Goal: Task Accomplishment & Management: Complete application form

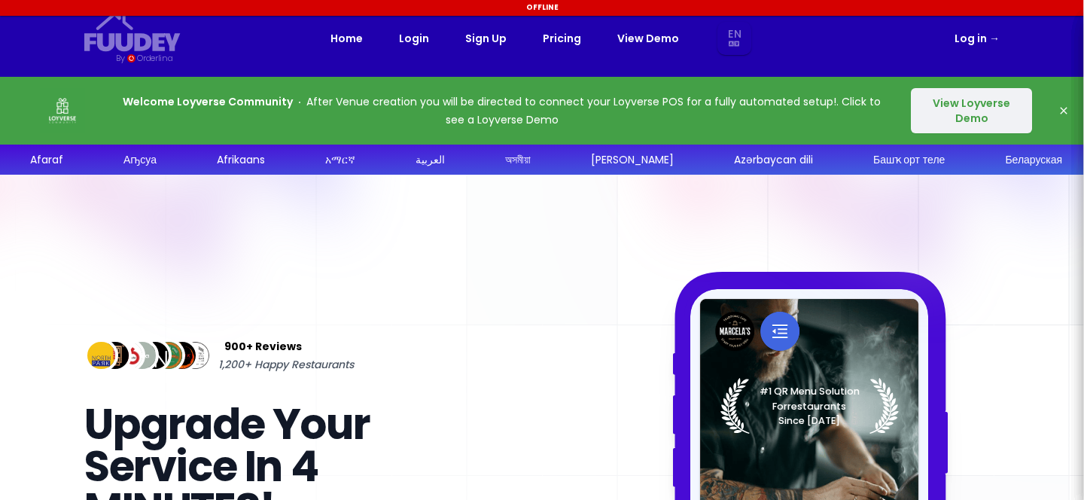
select select "en"
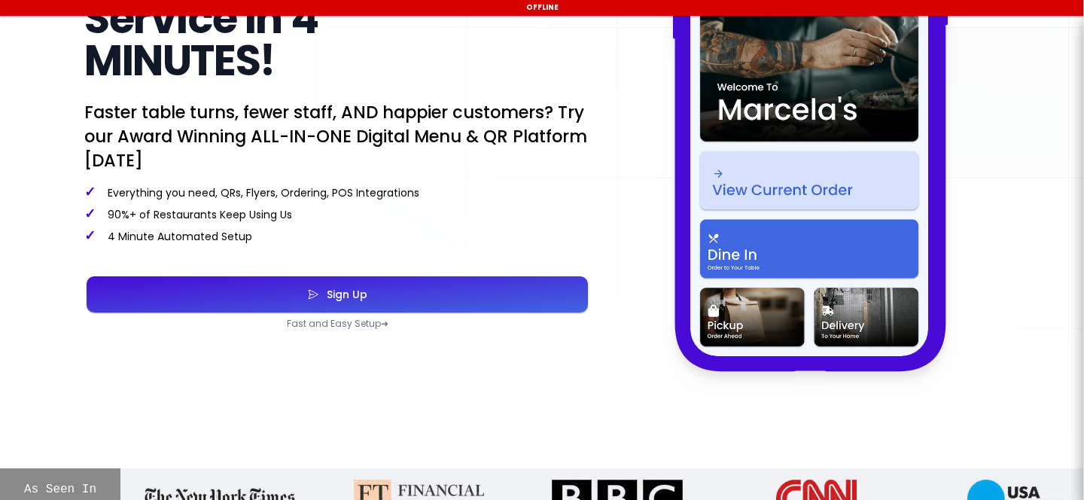
select select "en"
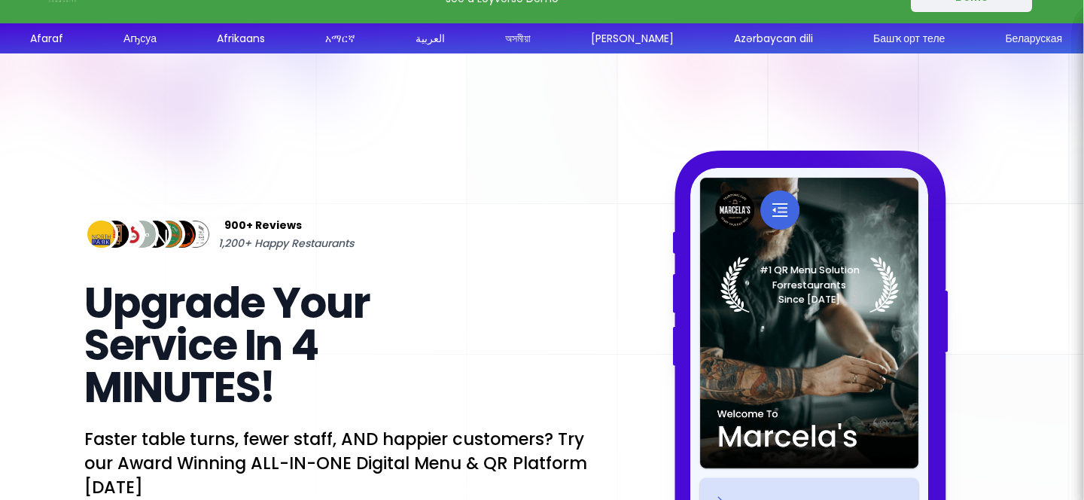
scroll to position [26, 0]
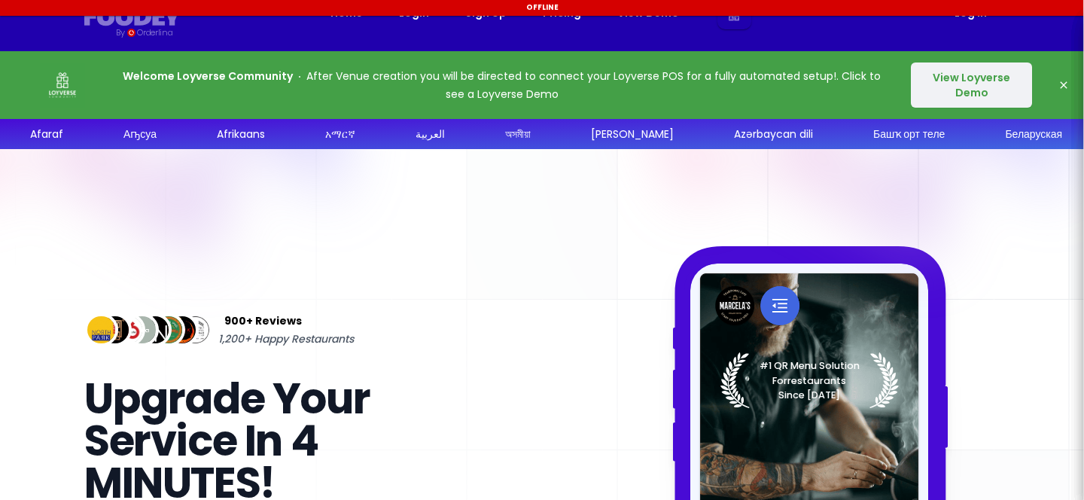
select select "en"
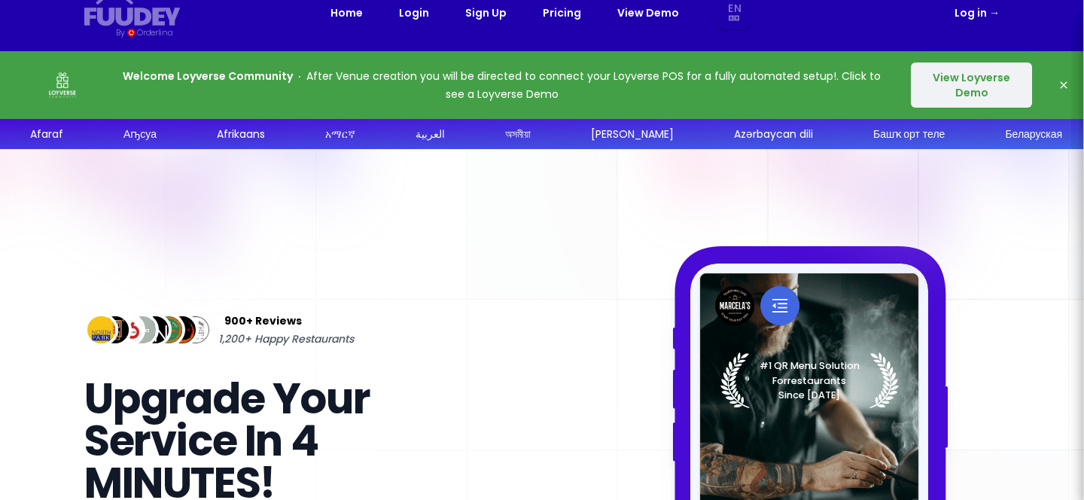
click at [946, 84] on button "View Loyverse Demo" at bounding box center [971, 84] width 121 height 45
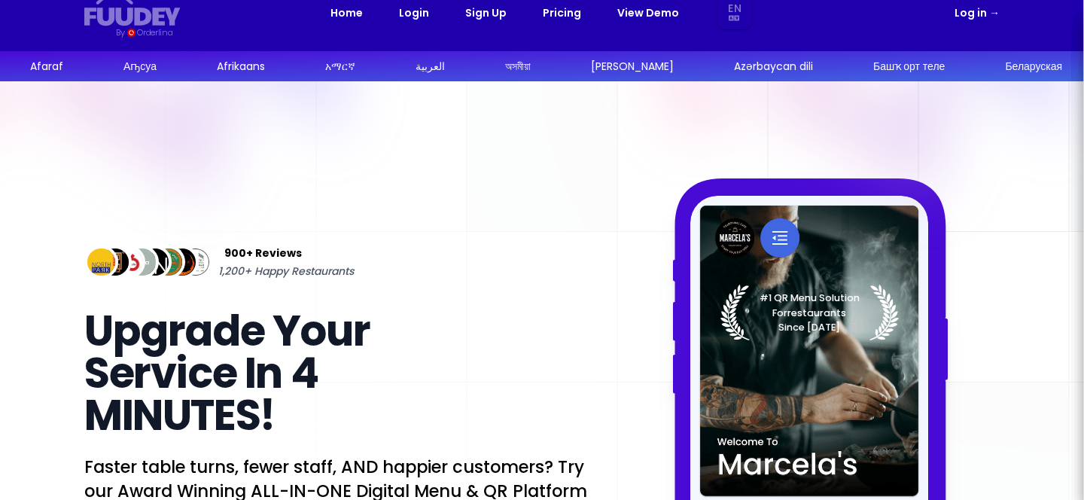
select select "en"
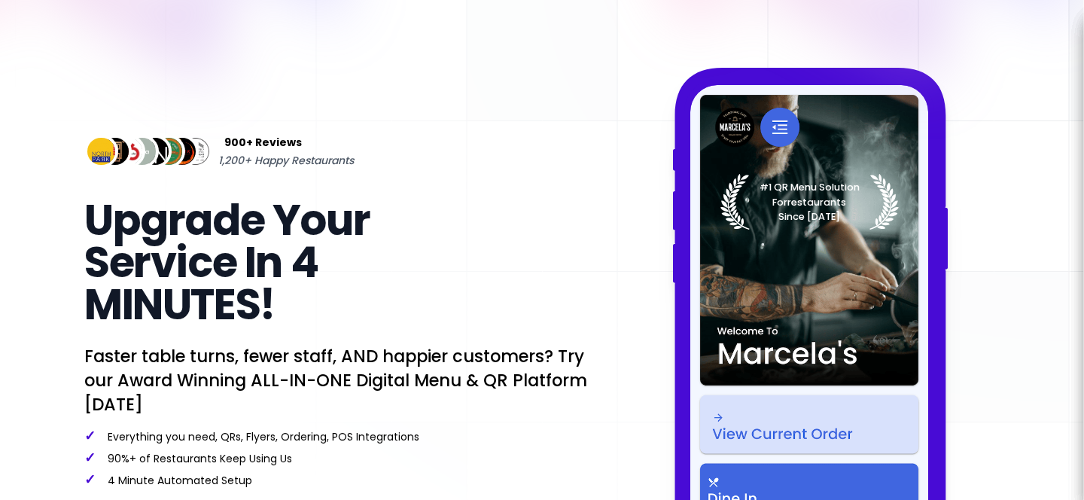
scroll to position [272, 0]
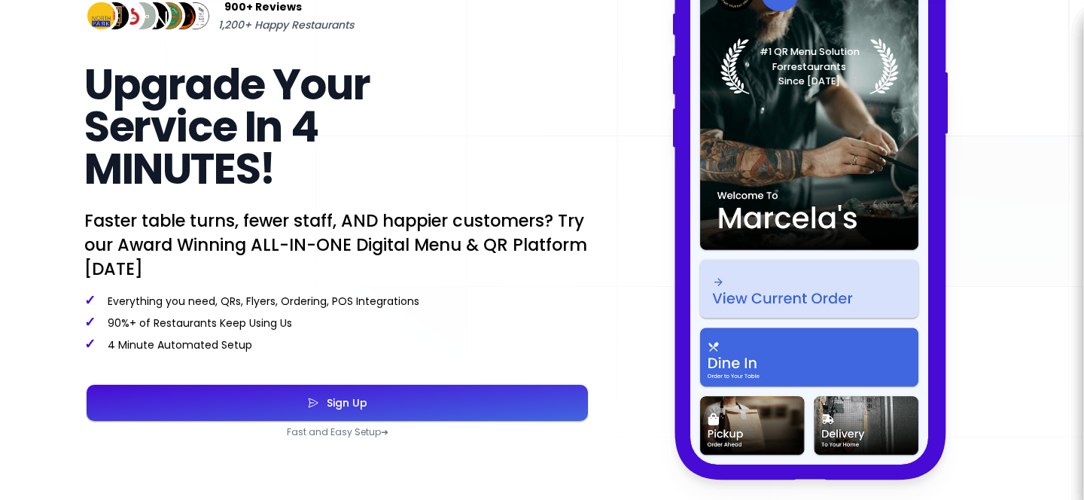
click at [328, 408] on div "Sign Up" at bounding box center [343, 402] width 48 height 11
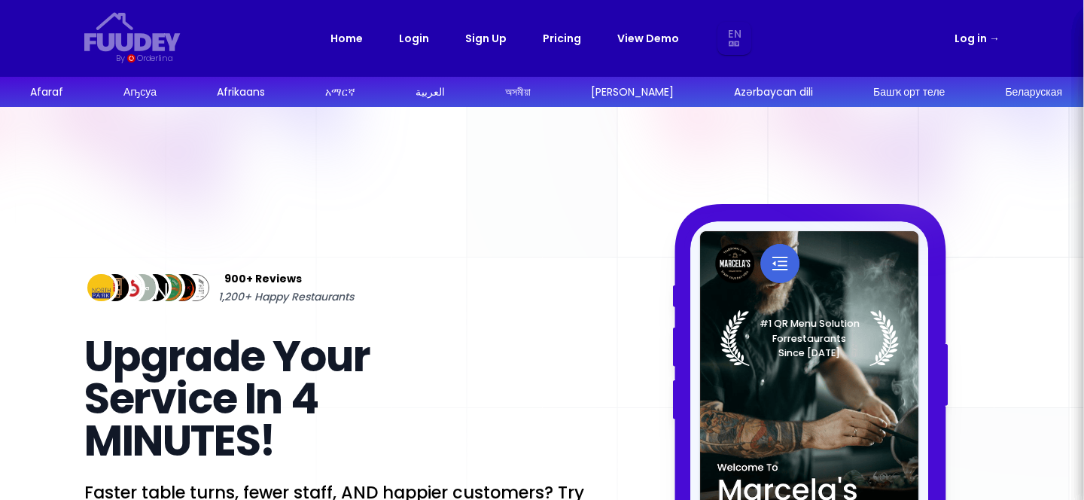
select select "en"
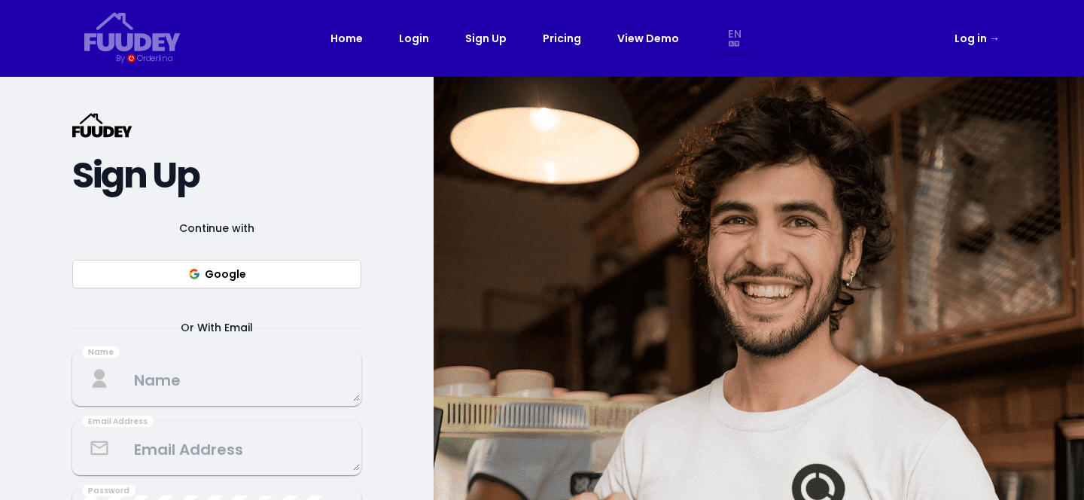
scroll to position [238, 0]
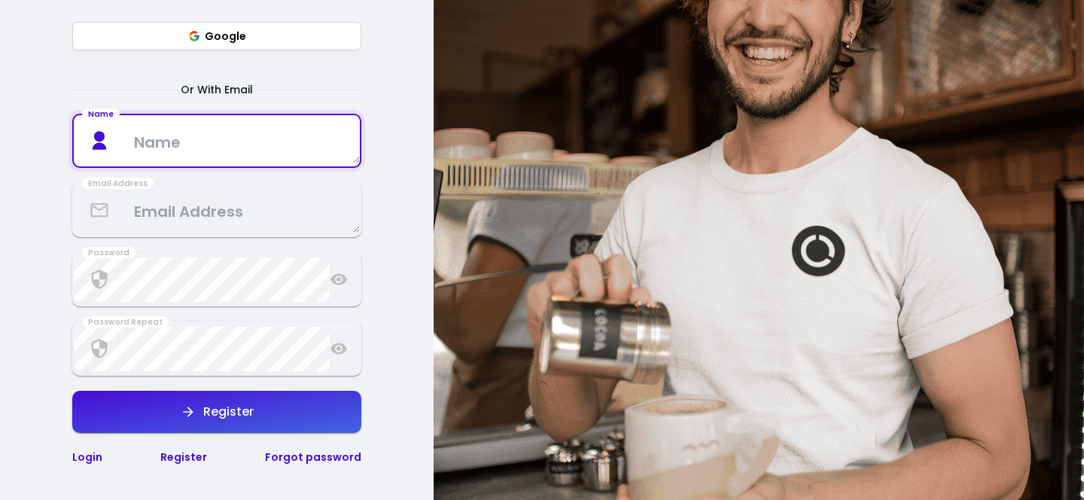
click at [272, 160] on textarea at bounding box center [217, 141] width 286 height 44
type textarea "Test 90"
click at [257, 212] on textarea at bounding box center [217, 210] width 286 height 44
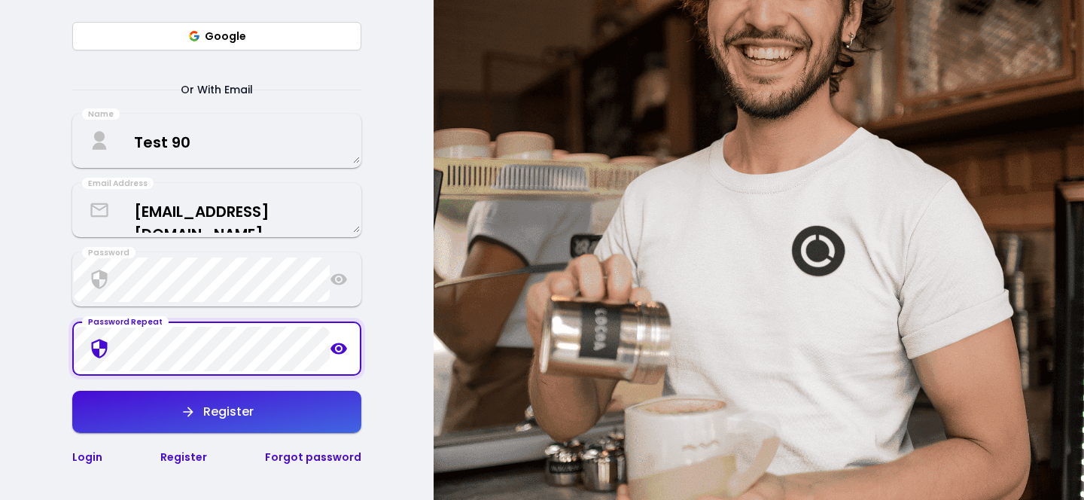
click at [197, 215] on textarea "[EMAIL_ADDRESS][DOMAIN_NAME]" at bounding box center [217, 210] width 286 height 44
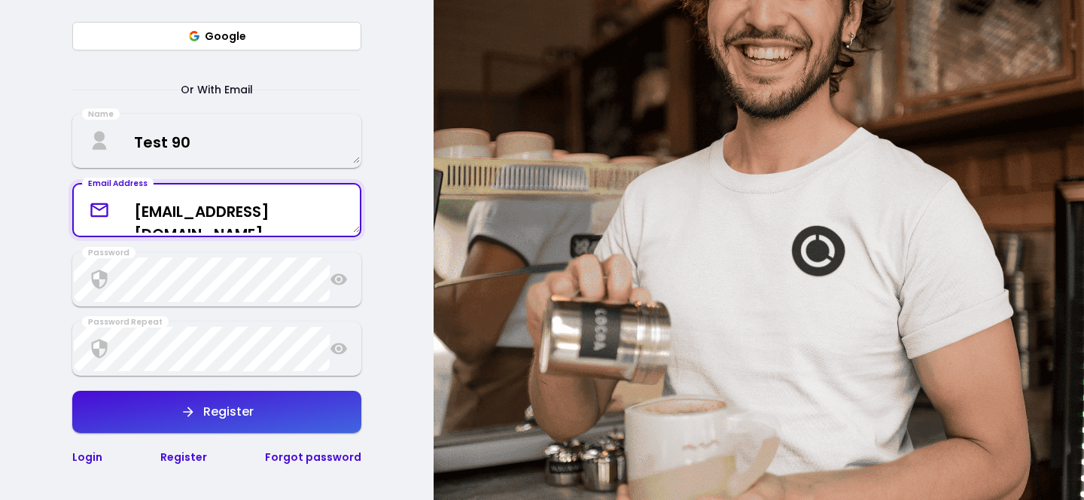
click at [164, 207] on textarea "[EMAIL_ADDRESS][DOMAIN_NAME]" at bounding box center [217, 210] width 286 height 44
type textarea "[EMAIL_ADDRESS][DOMAIN_NAME]"
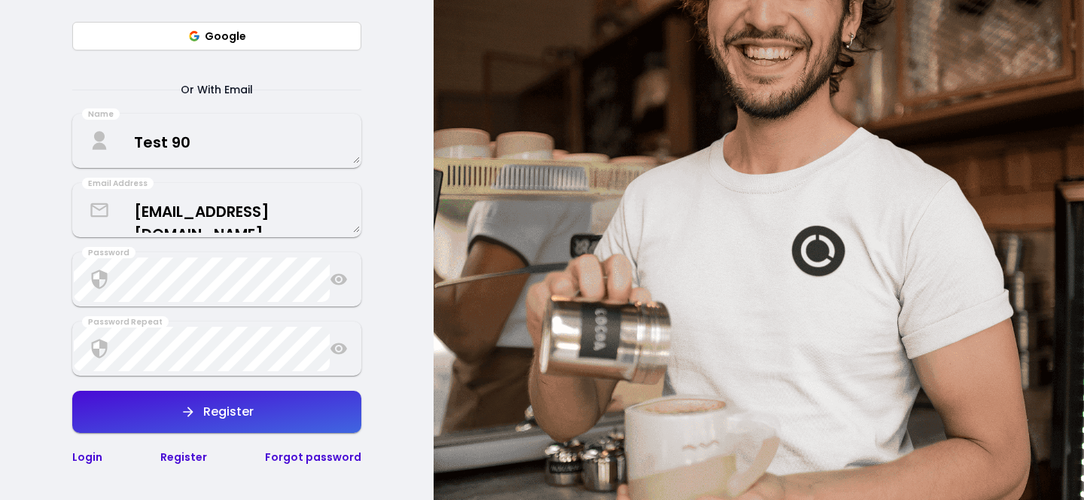
click at [203, 414] on div "Register" at bounding box center [225, 412] width 58 height 12
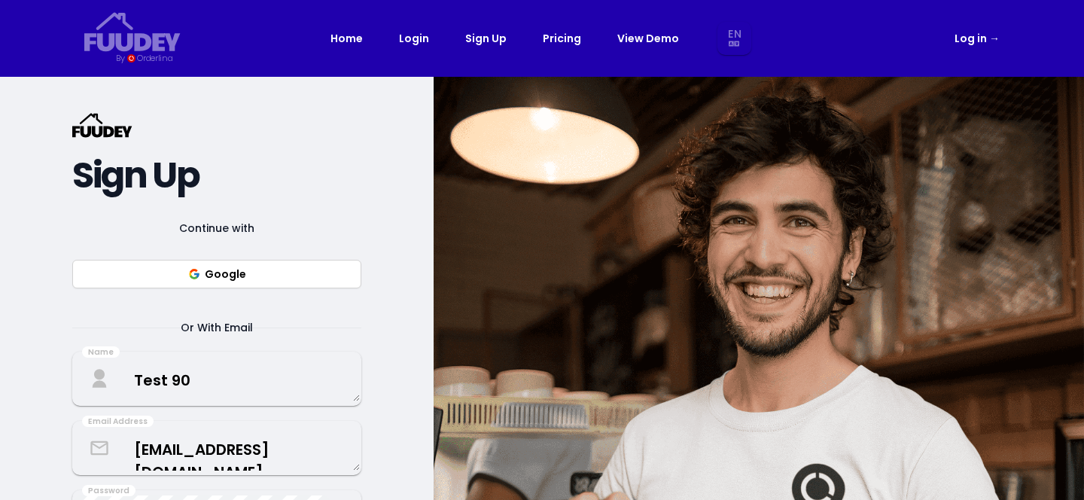
select select "en"
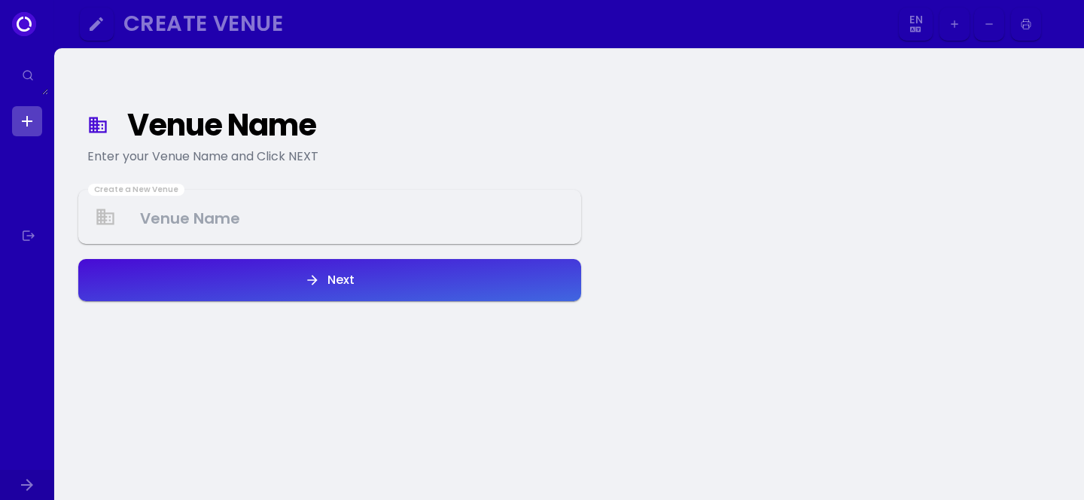
click at [403, 218] on Venue at bounding box center [330, 217] width 500 height 44
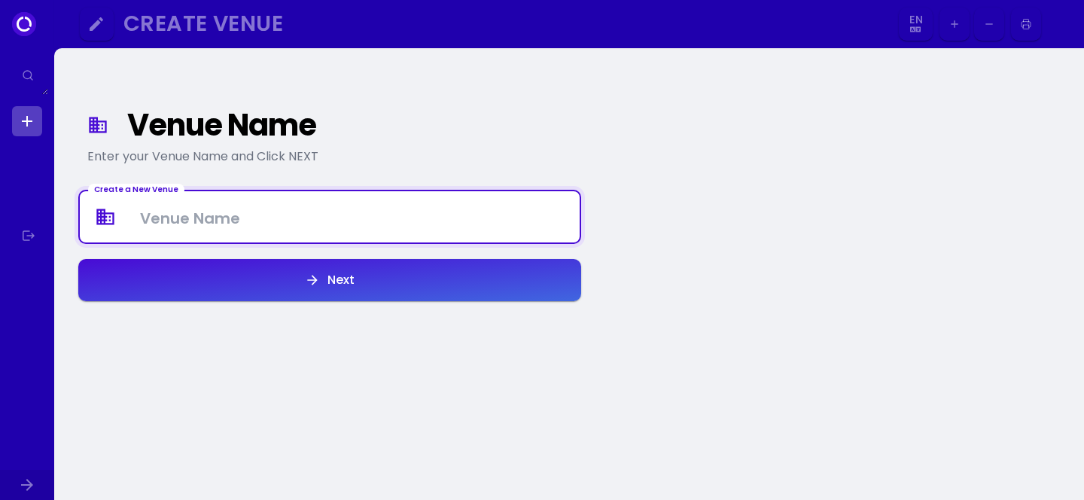
select select "en"
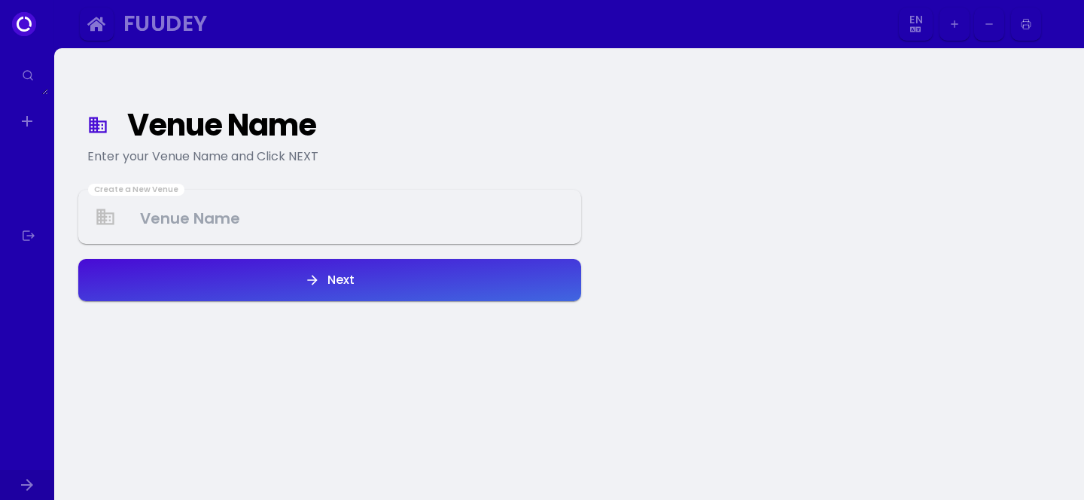
click at [403, 218] on Venue at bounding box center [330, 217] width 500 height 44
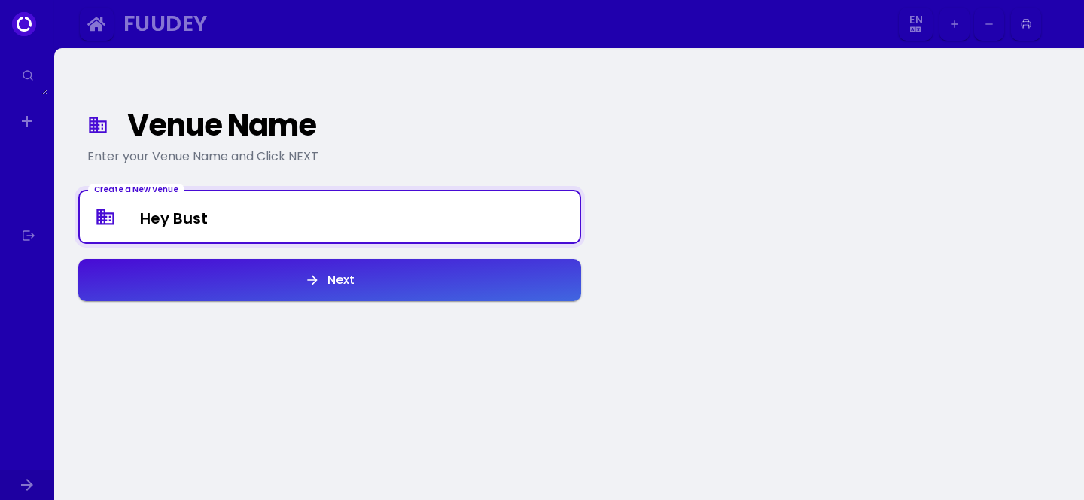
type Venue "Hey Bust"
click at [468, 289] on button "Next" at bounding box center [329, 280] width 503 height 42
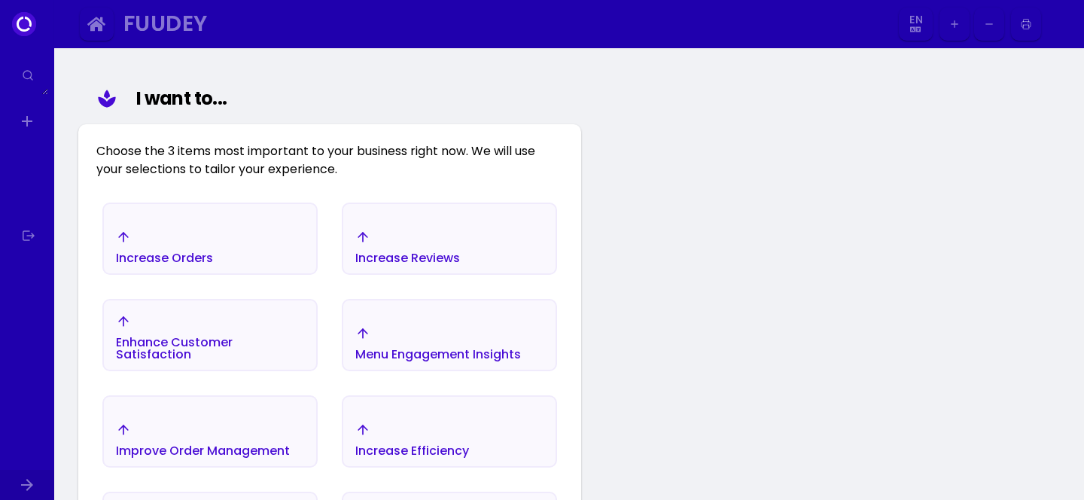
scroll to position [175, 0]
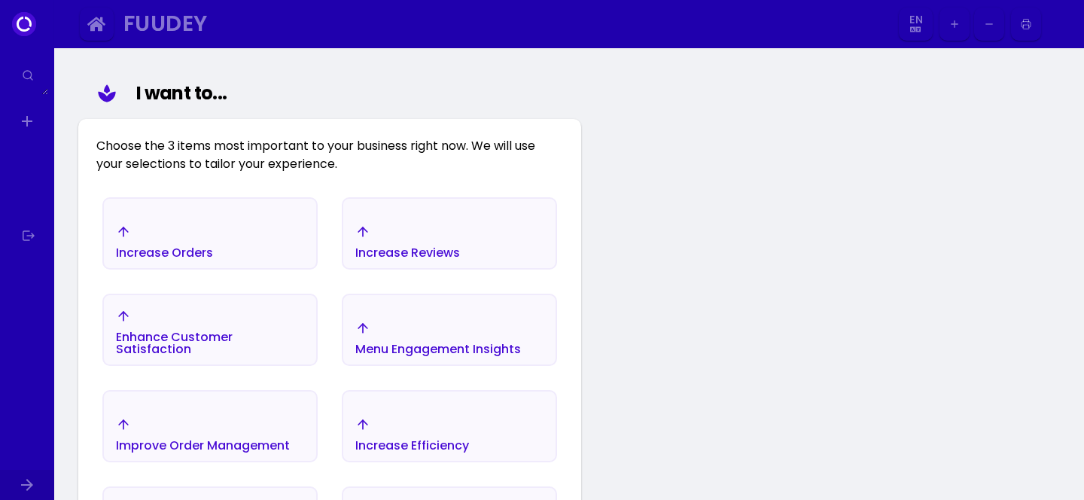
click at [488, 230] on div "Increase Reviews" at bounding box center [449, 241] width 212 height 53
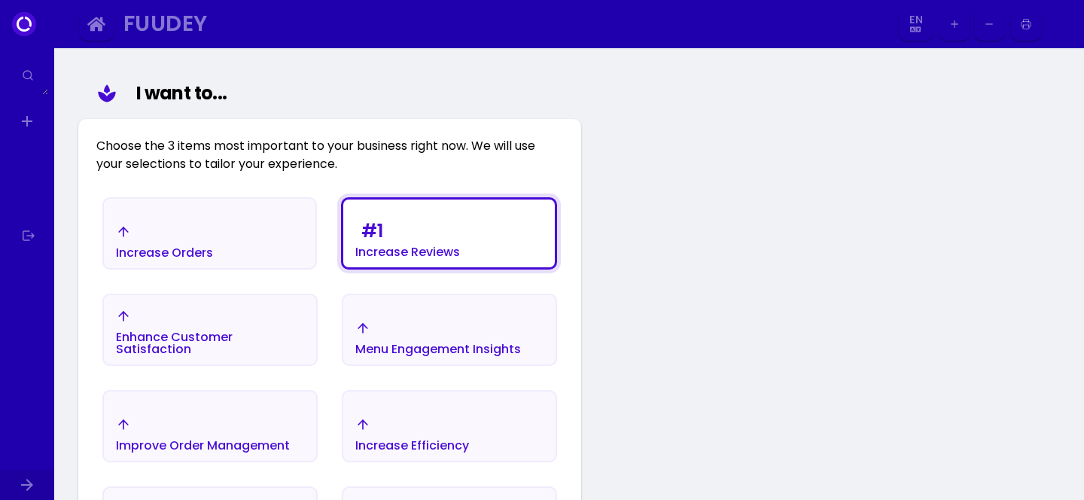
click at [479, 360] on div "Menu Engagement Insights" at bounding box center [449, 338] width 212 height 53
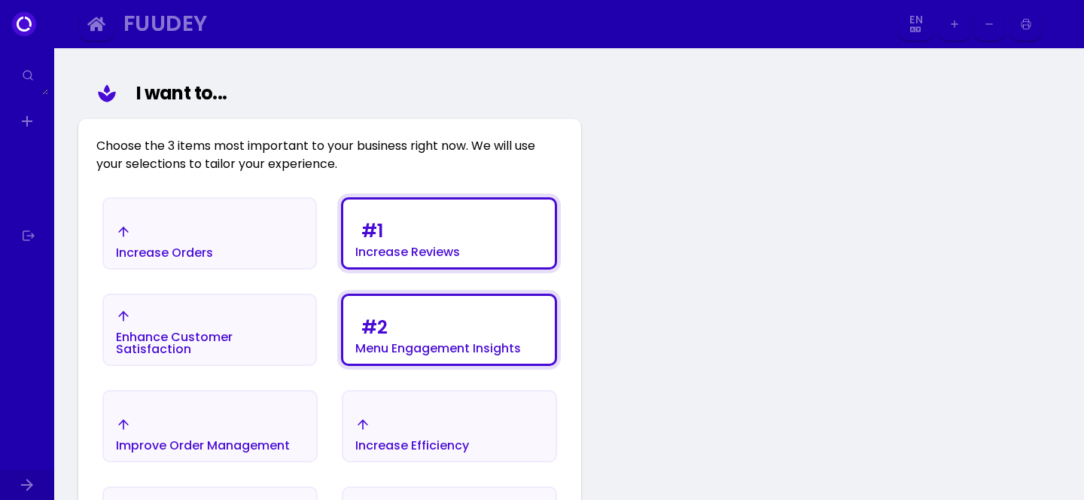
click at [467, 431] on div "Increase Efficiency" at bounding box center [412, 434] width 114 height 35
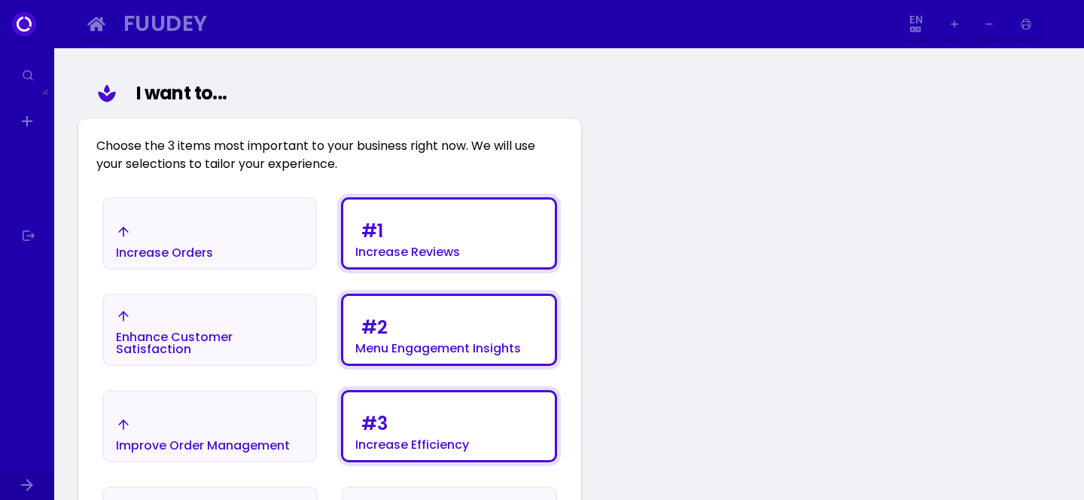
scroll to position [706, 0]
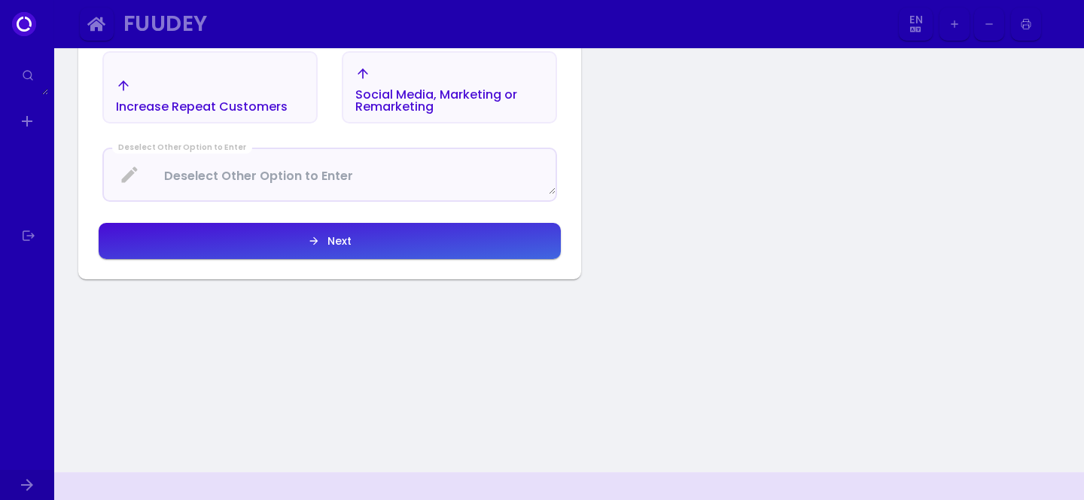
click at [434, 252] on button "Next" at bounding box center [330, 241] width 462 height 36
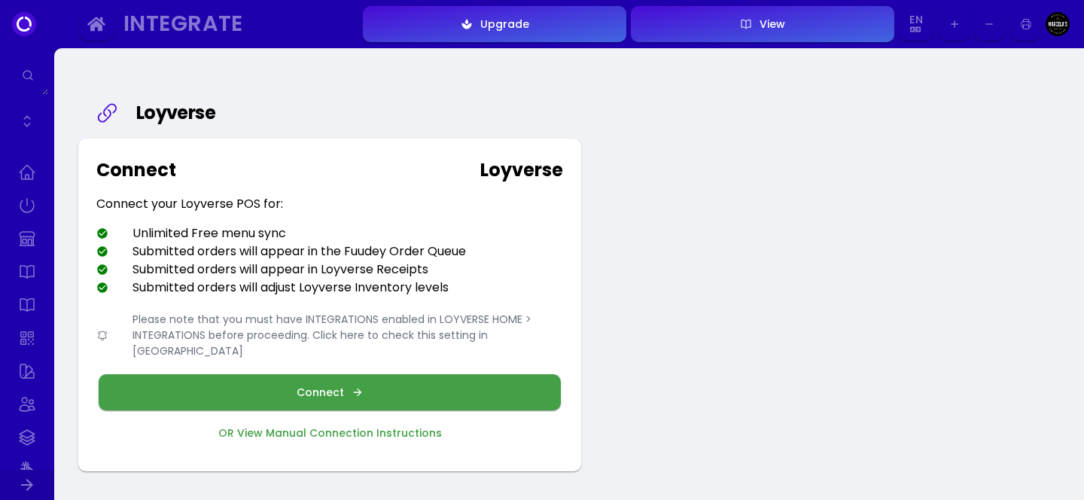
click at [403, 374] on button "Connect" at bounding box center [330, 392] width 462 height 36
